Goal: Information Seeking & Learning: Learn about a topic

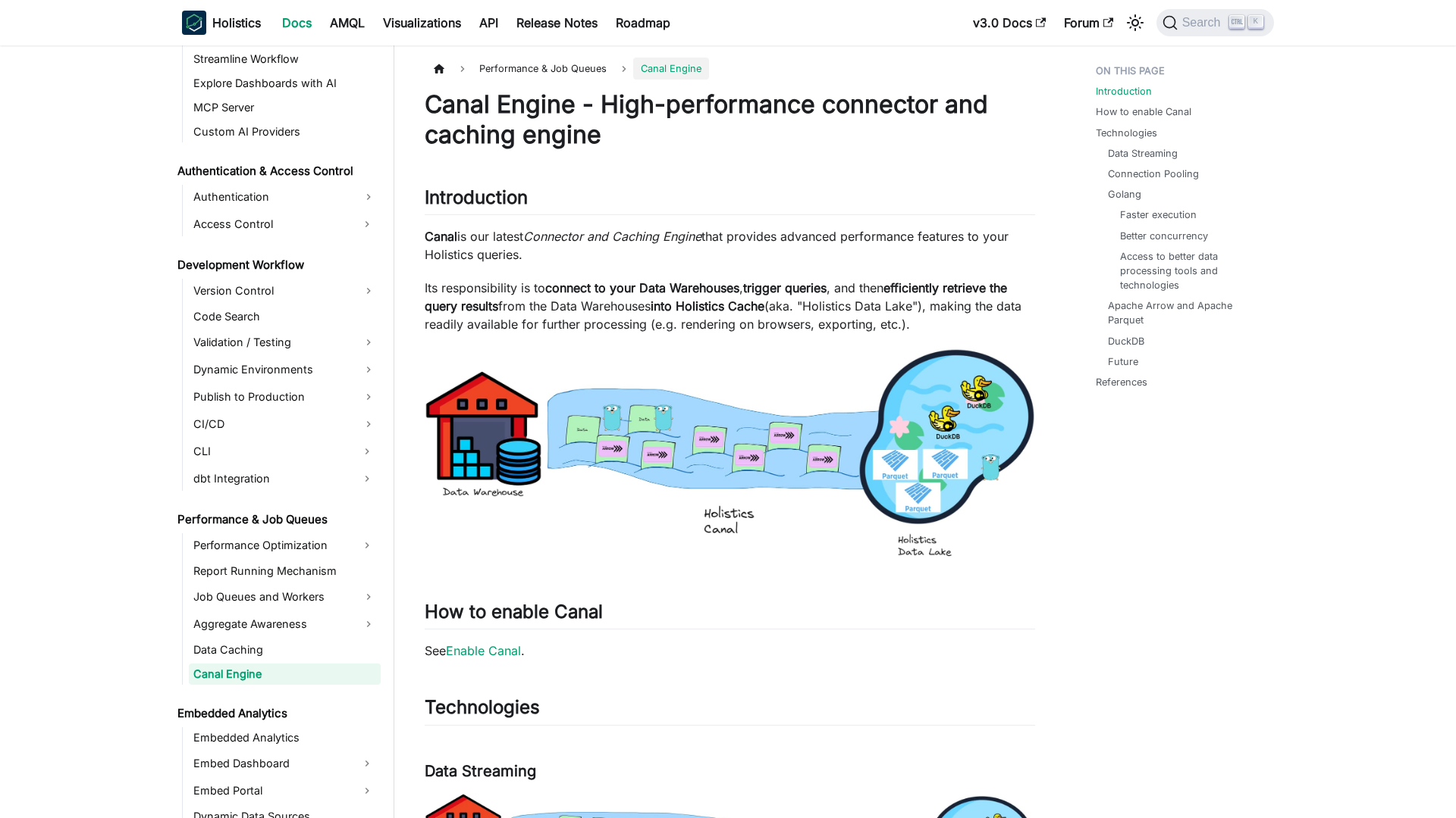
scroll to position [970, 0]
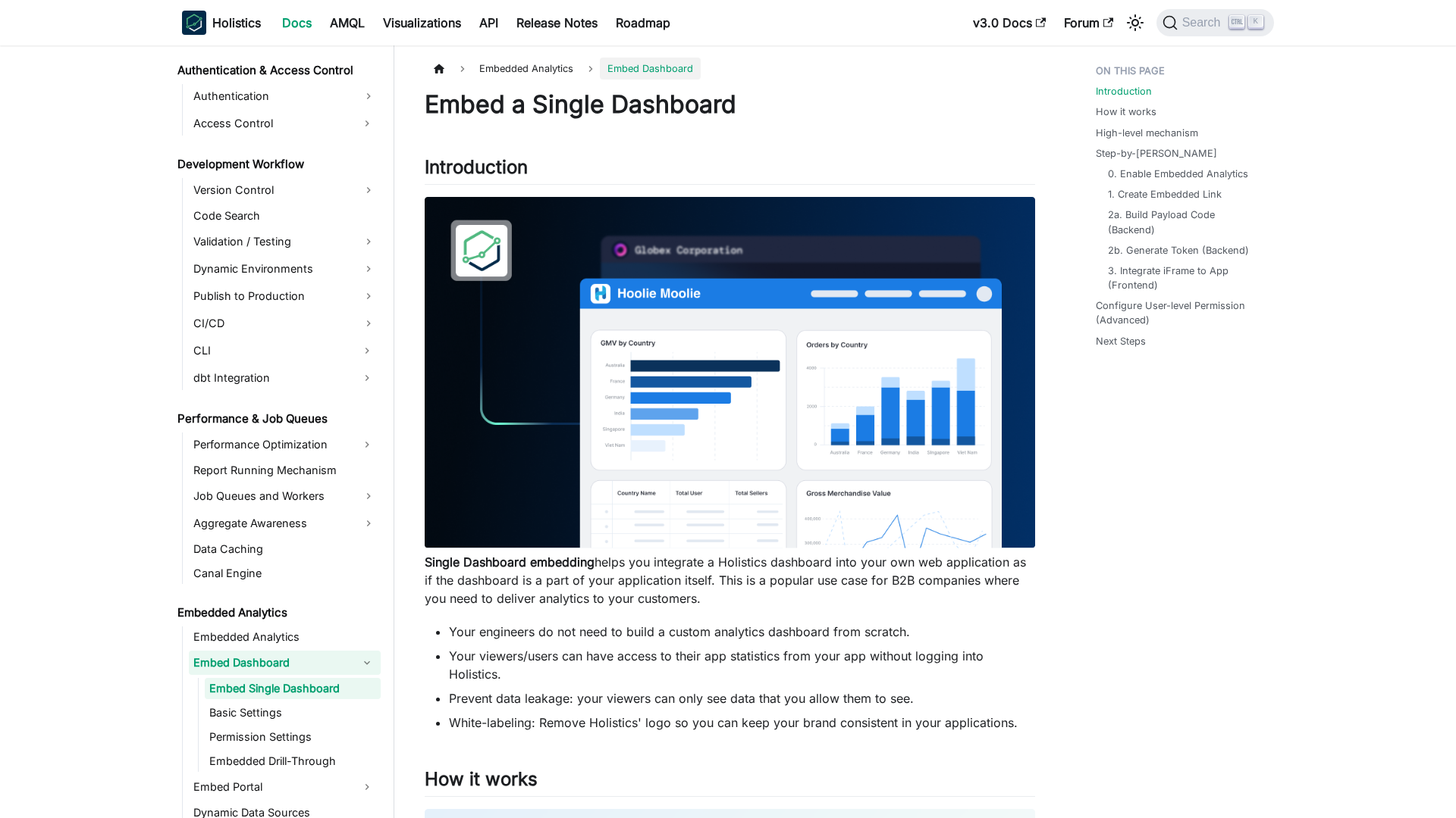
scroll to position [1085, 0]
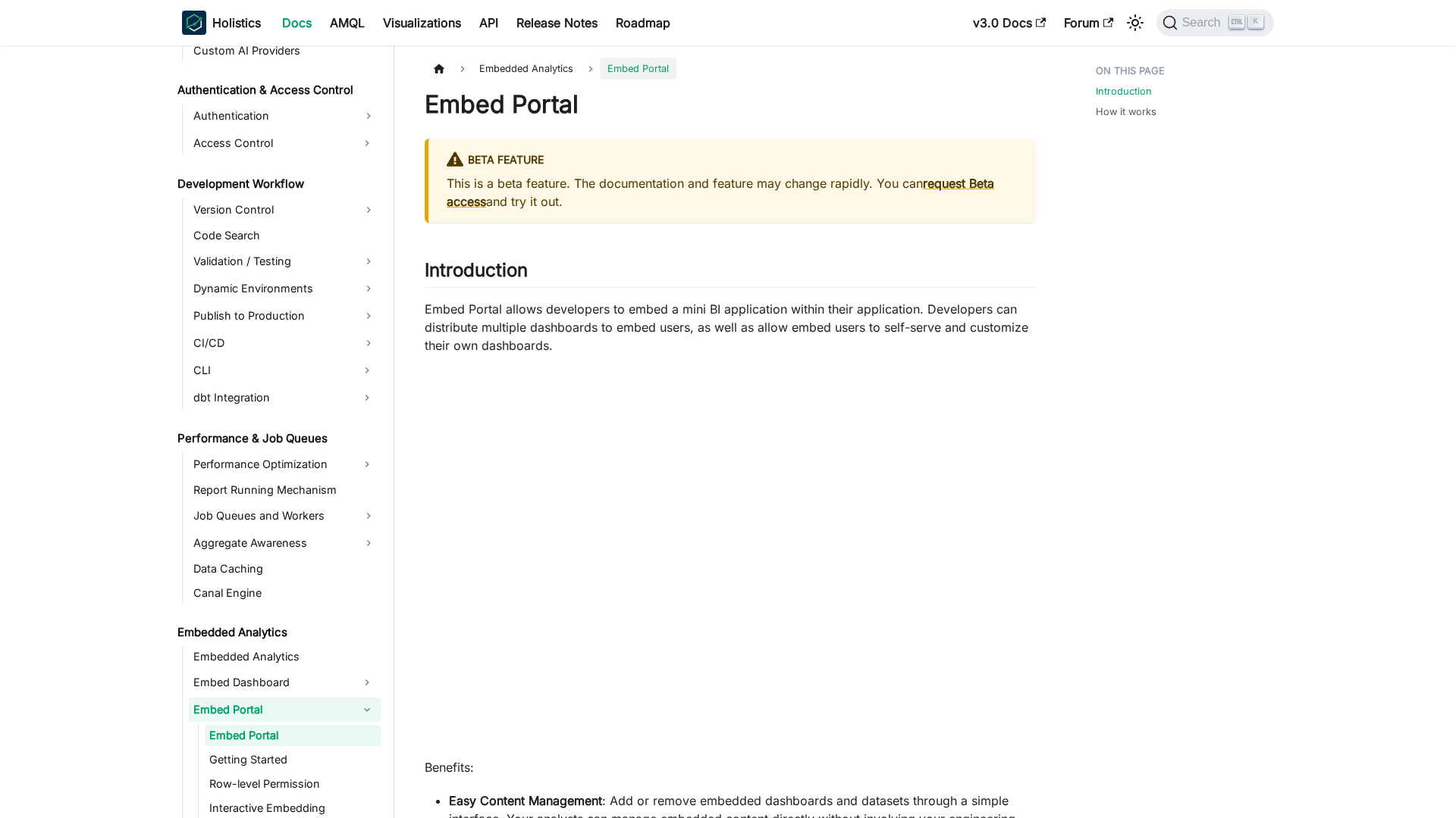
scroll to position [1112, 0]
